Goal: Information Seeking & Learning: Check status

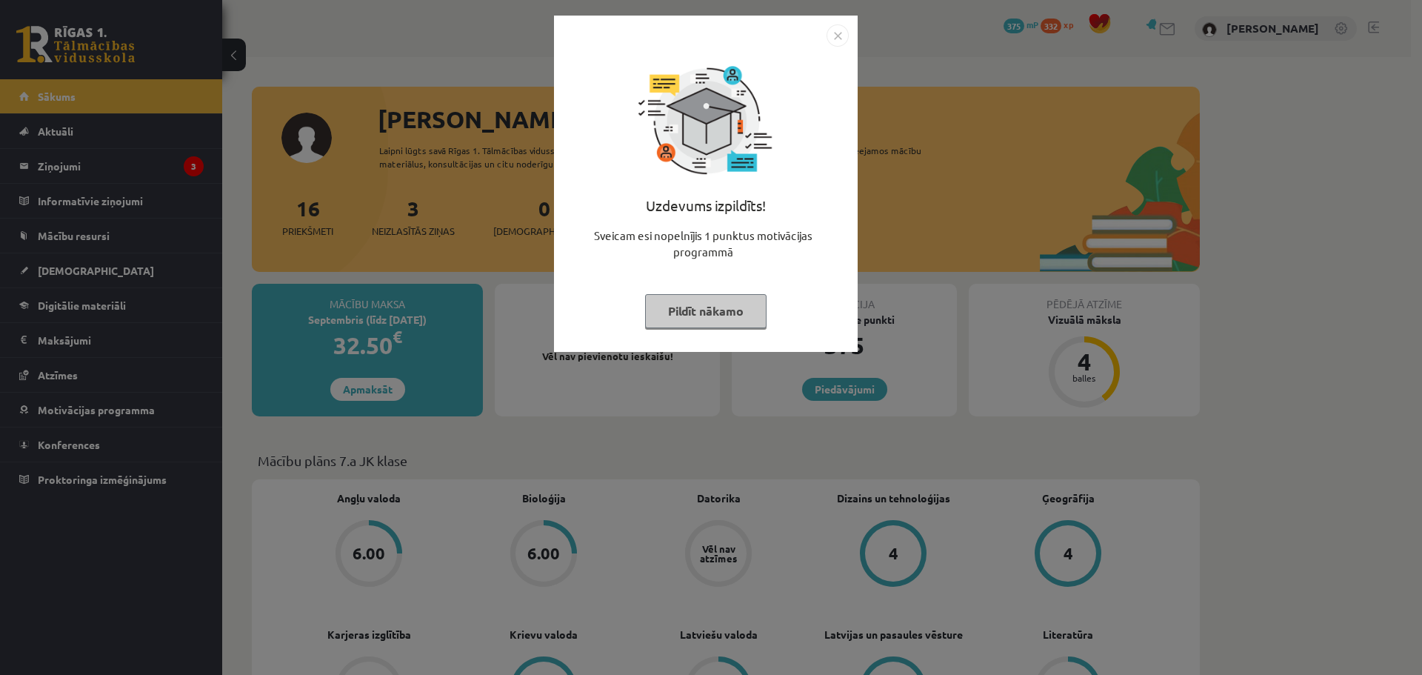
click at [158, 178] on div "Uzdevums izpildīts! Sveicam esi nopelnījis 1 punktus motivācijas programmā Pild…" at bounding box center [711, 337] width 1422 height 675
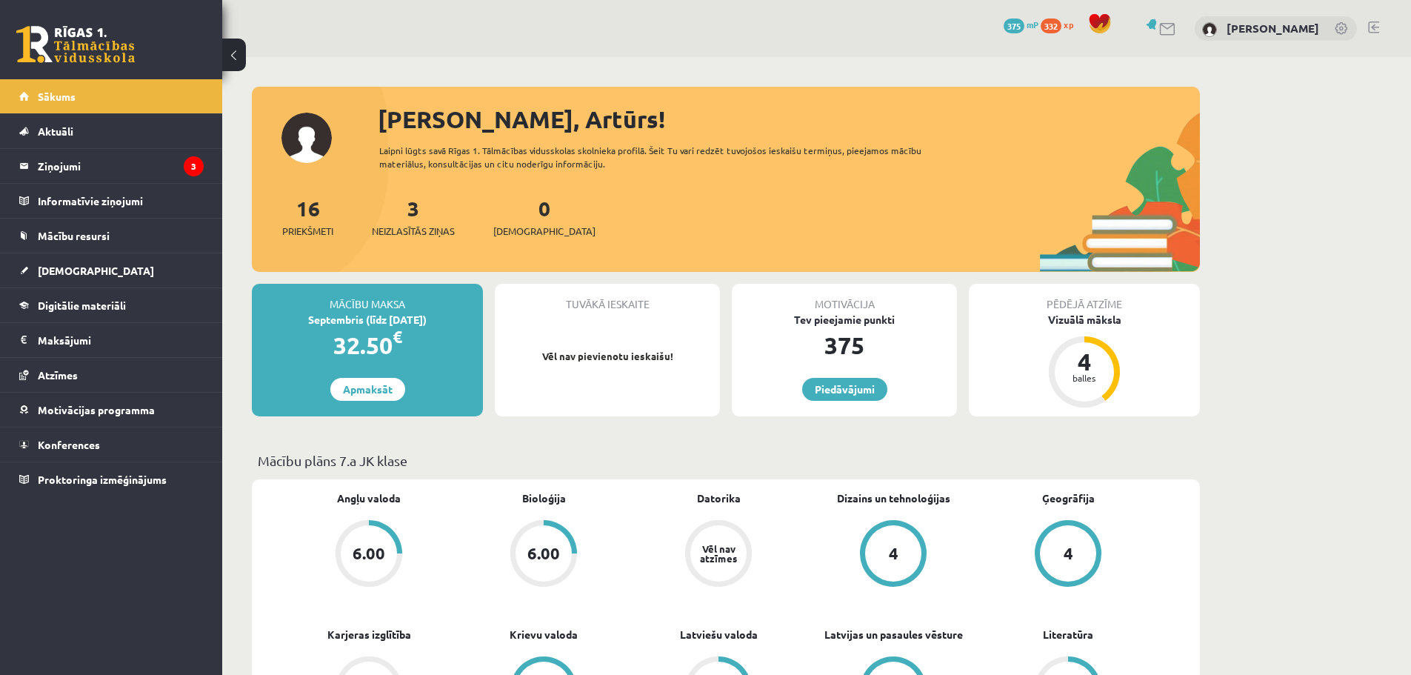
click at [160, 168] on legend "Ziņojumi 3" at bounding box center [121, 166] width 166 height 34
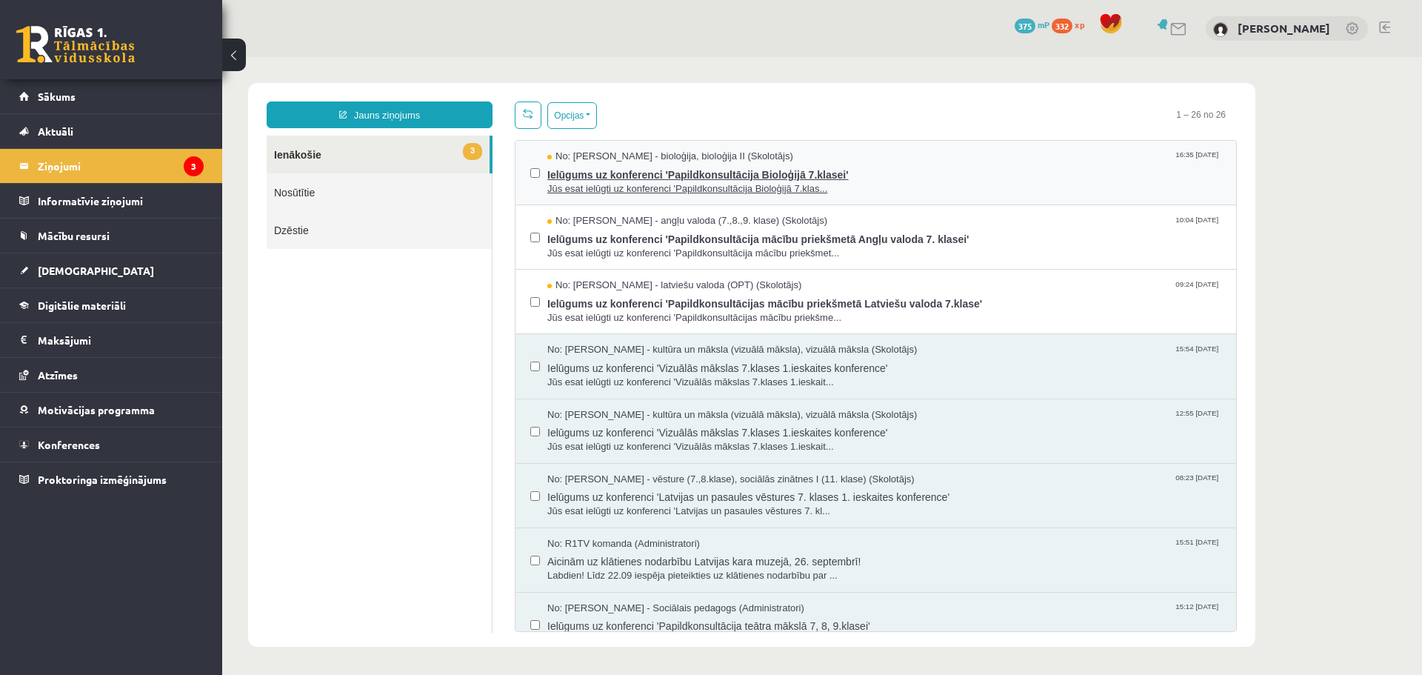
click at [709, 176] on span "Ielūgums uz konferenci 'Papildkonsultācija Bioloģijā 7.klasei'" at bounding box center [884, 173] width 674 height 19
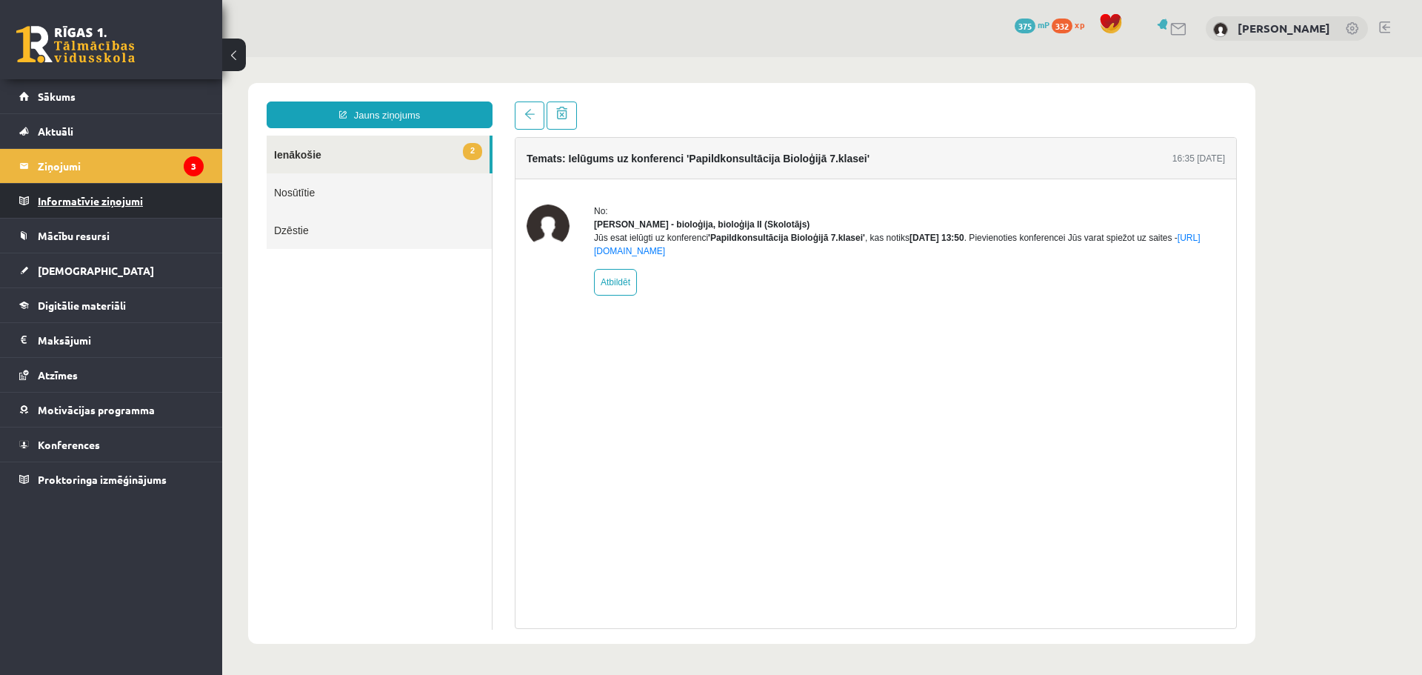
click at [152, 187] on legend "Informatīvie ziņojumi 0" at bounding box center [121, 201] width 166 height 34
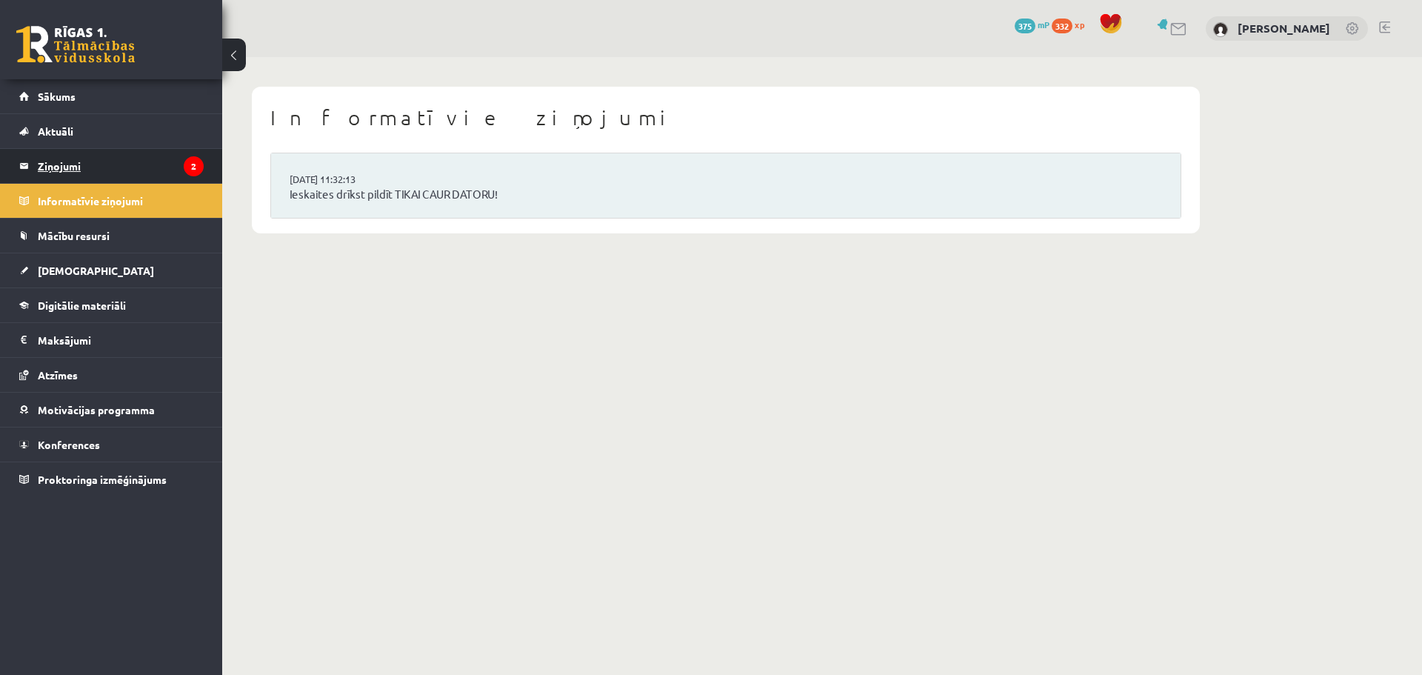
click at [164, 167] on legend "Ziņojumi 2" at bounding box center [121, 166] width 166 height 34
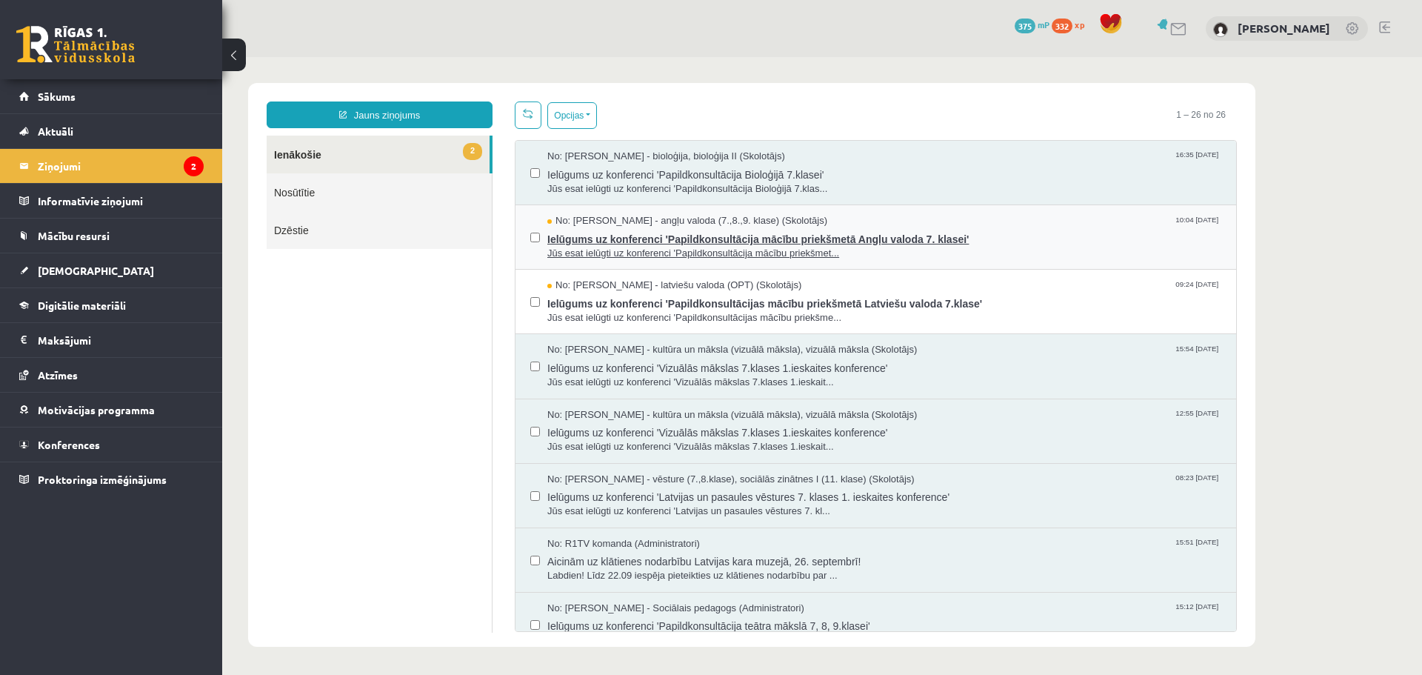
click at [615, 252] on span "Jūs esat ielūgti uz konferenci 'Papildkonsultācija mācību priekšmet..." at bounding box center [884, 254] width 674 height 14
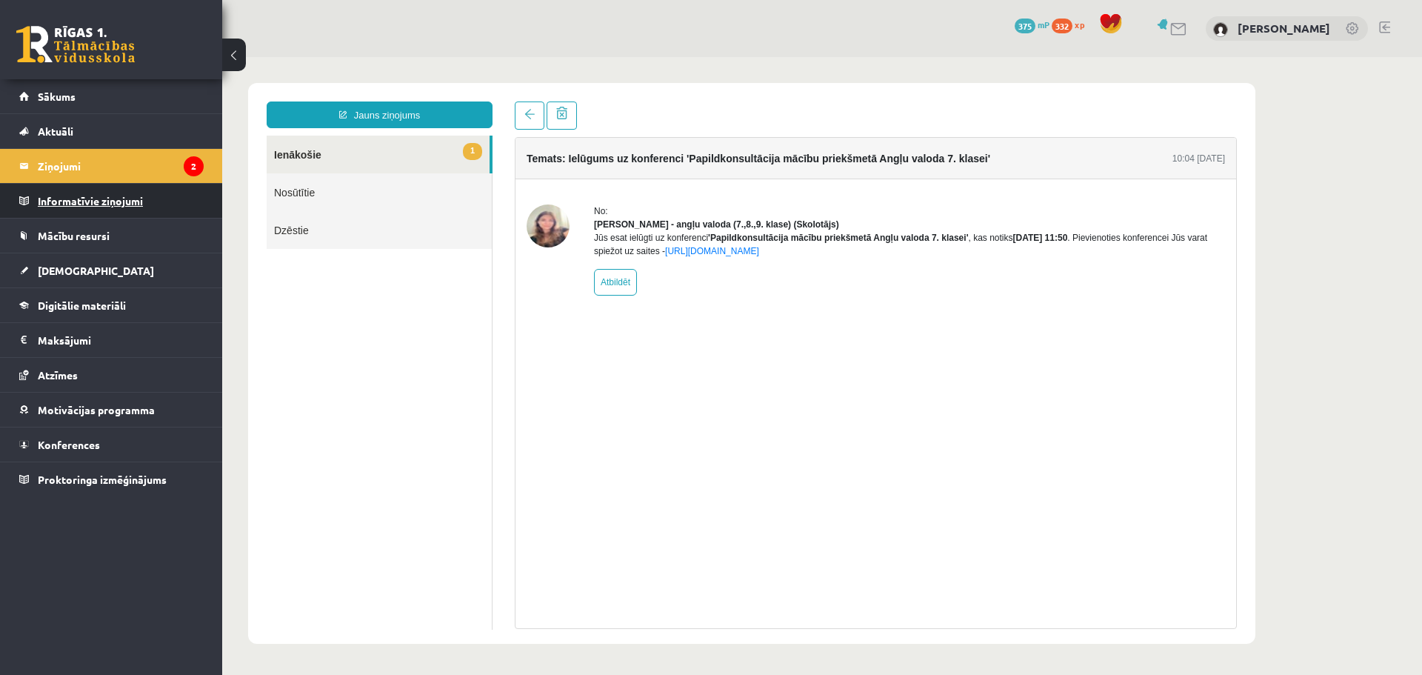
click at [103, 195] on legend "Informatīvie ziņojumi 0" at bounding box center [121, 201] width 166 height 34
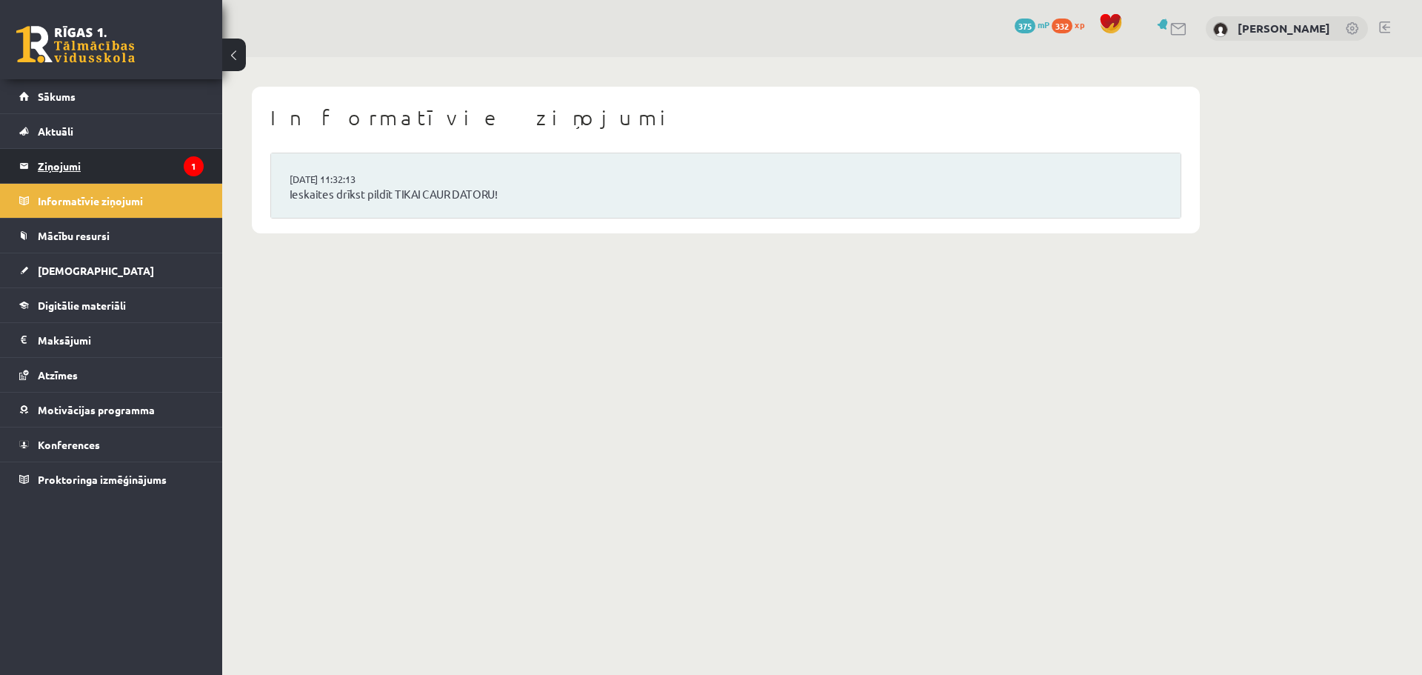
click at [109, 169] on legend "Ziņojumi 1" at bounding box center [121, 166] width 166 height 34
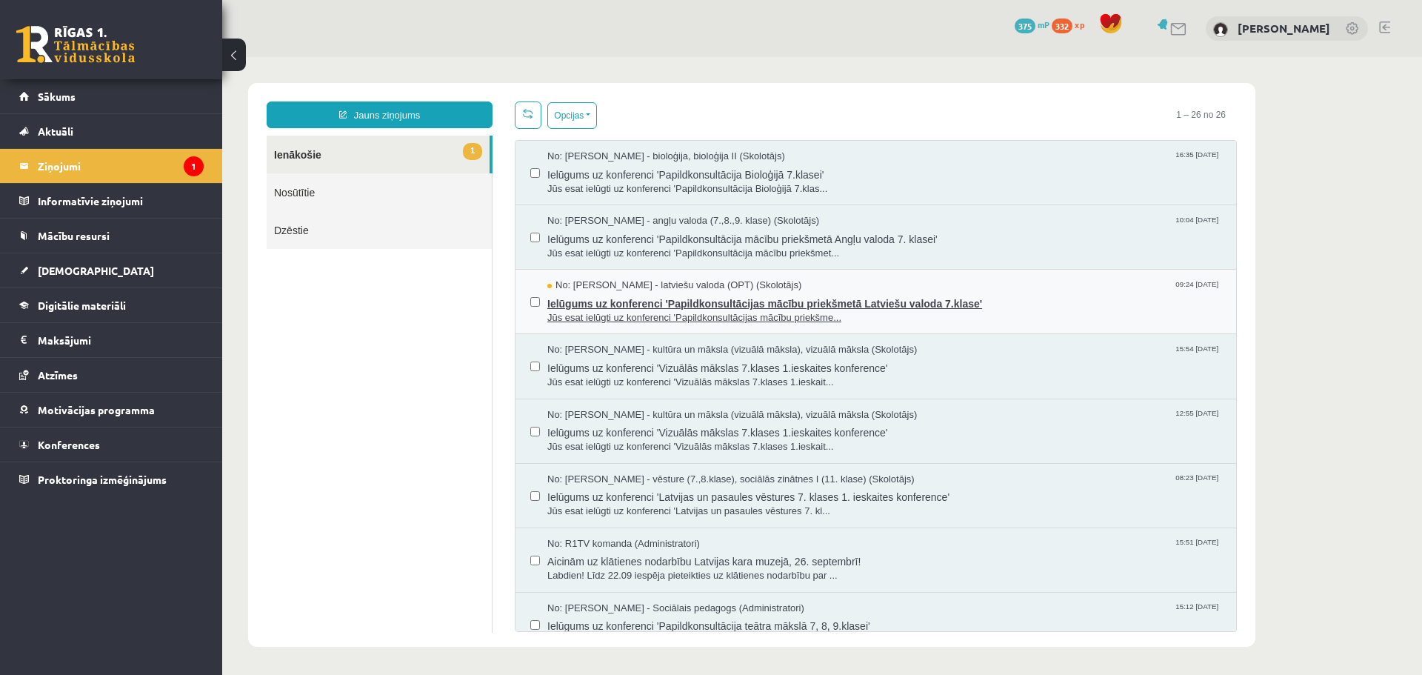
click at [647, 293] on span "Ielūgums uz konferenci 'Papildkonsultācijas mācību priekšmetā Latviešu valoda 7…" at bounding box center [884, 302] width 674 height 19
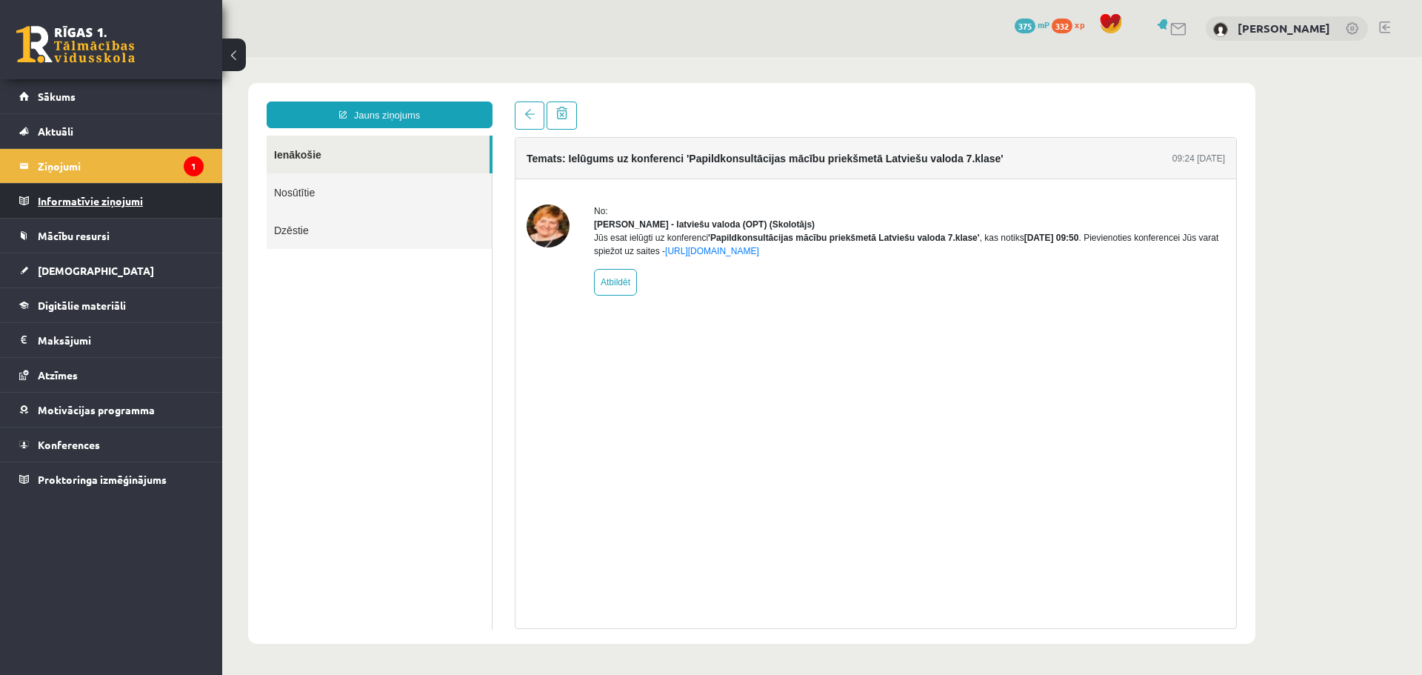
click at [81, 185] on legend "Informatīvie ziņojumi 0" at bounding box center [121, 201] width 166 height 34
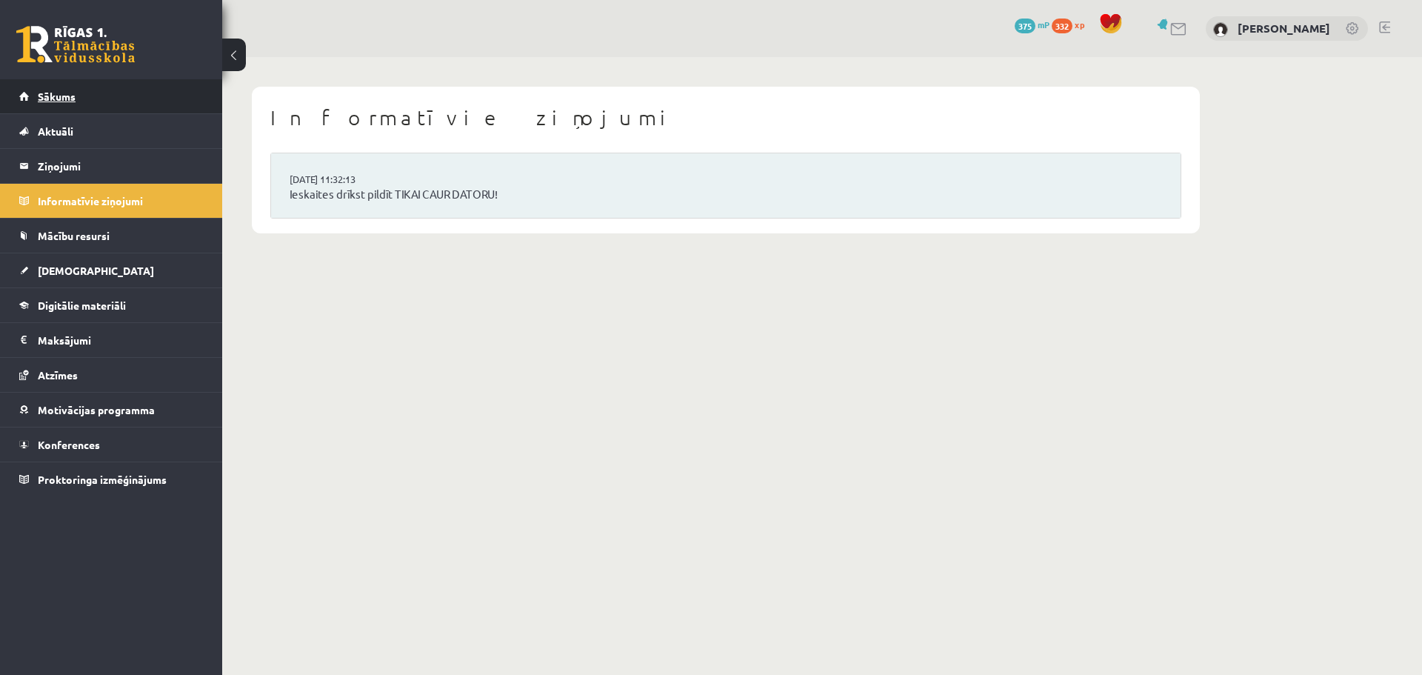
click at [110, 104] on link "Sākums" at bounding box center [111, 96] width 184 height 34
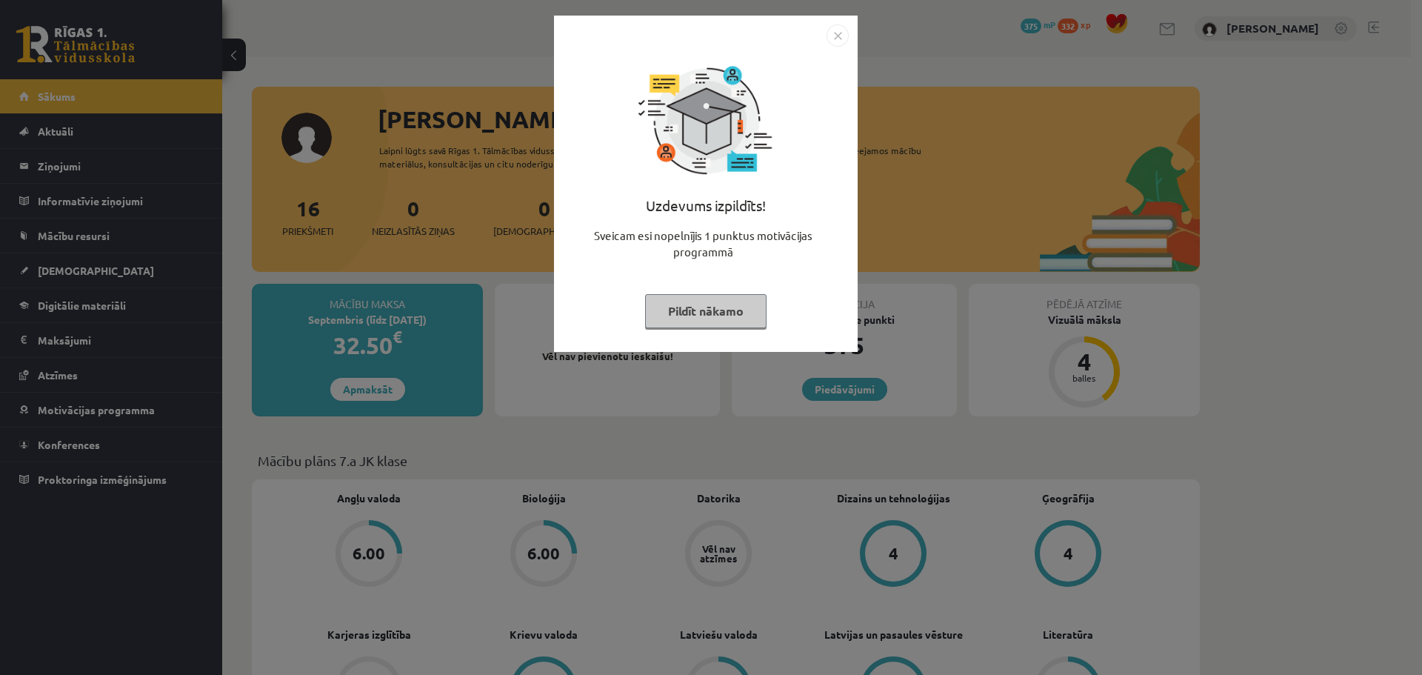
click at [353, 175] on div "Uzdevums izpildīts! Sveicam esi nopelnījis 1 punktus motivācijas programmā Pild…" at bounding box center [711, 337] width 1422 height 675
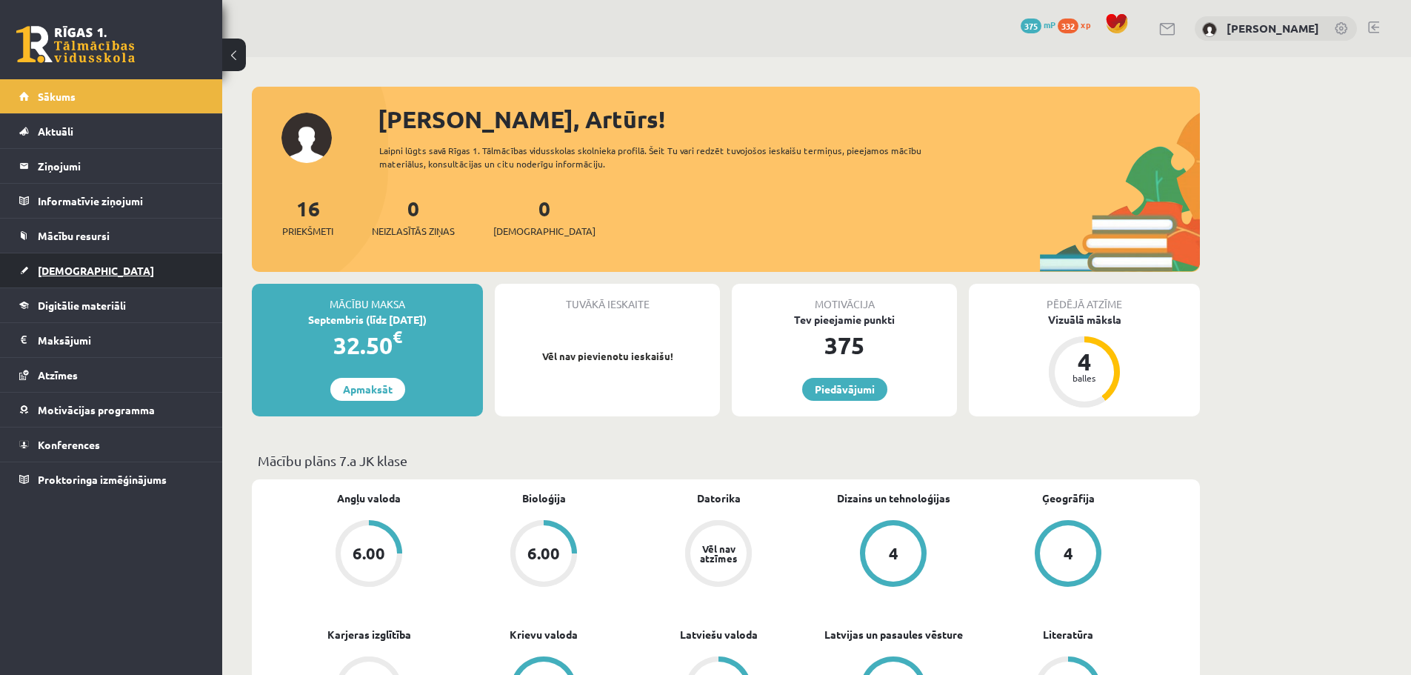
click at [113, 267] on link "[DEMOGRAPHIC_DATA]" at bounding box center [111, 270] width 184 height 34
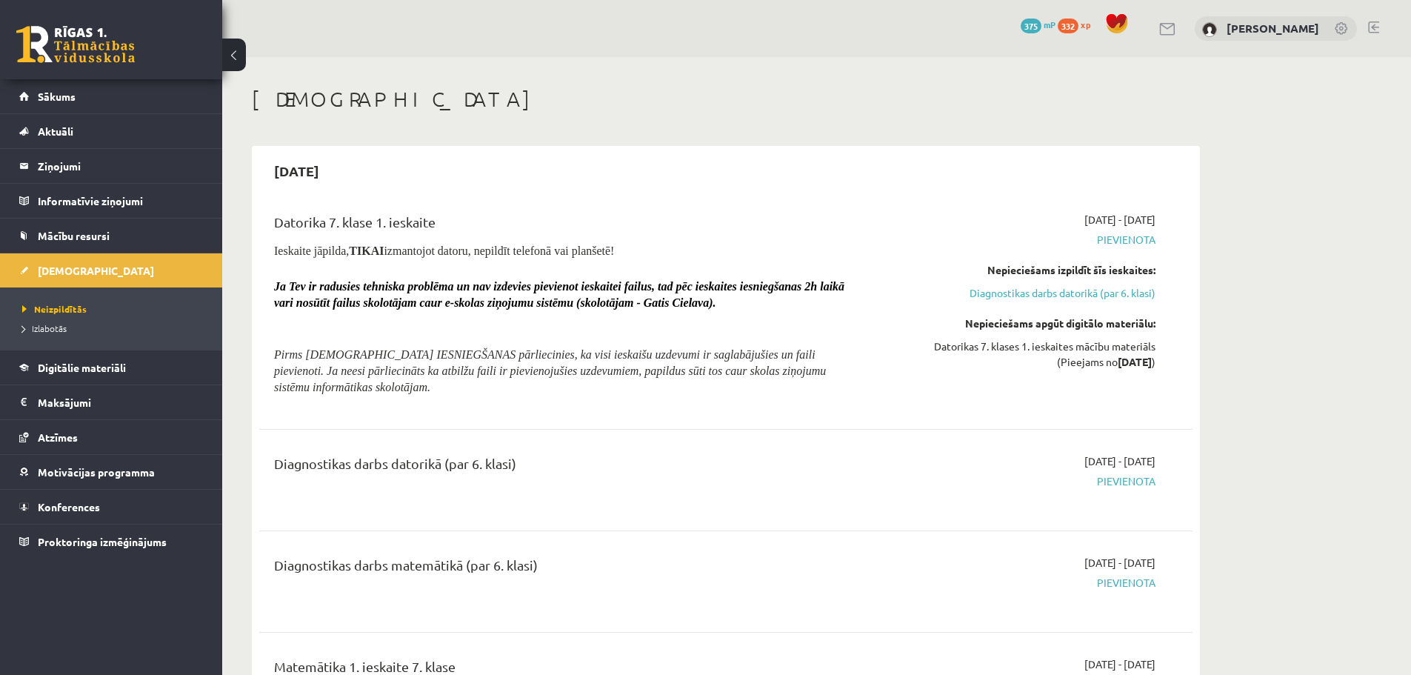
click at [326, 169] on h2 "2025-10-15" at bounding box center [296, 170] width 75 height 35
click at [863, 370] on div "Datorika 7. klase 1. ieskaite Ieskaite jāpilda, TIKAI izmantojot datoru, nepild…" at bounding box center [564, 308] width 602 height 193
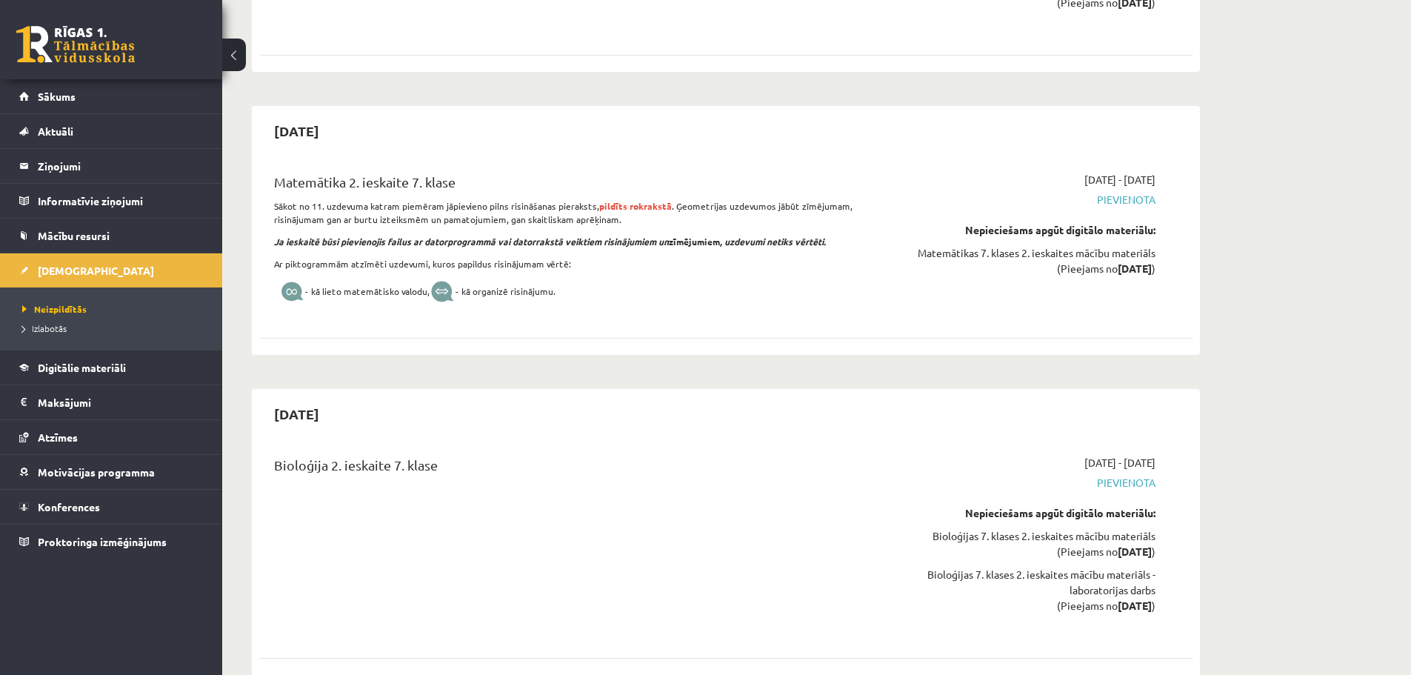
scroll to position [1777, 0]
